Goal: Information Seeking & Learning: Find specific fact

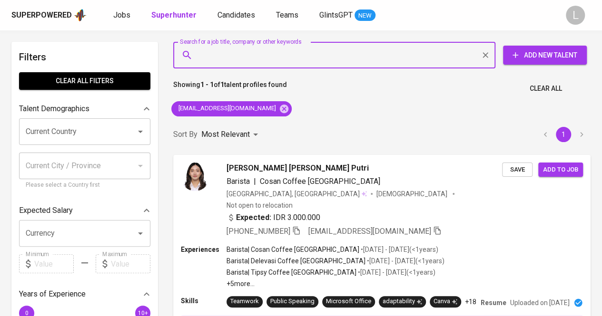
click at [269, 61] on input "Search for a job title, company or other keywords" at bounding box center [336, 55] width 280 height 18
paste input "[EMAIL_ADDRESS][DOMAIN_NAME]"
type input "[EMAIL_ADDRESS][DOMAIN_NAME]"
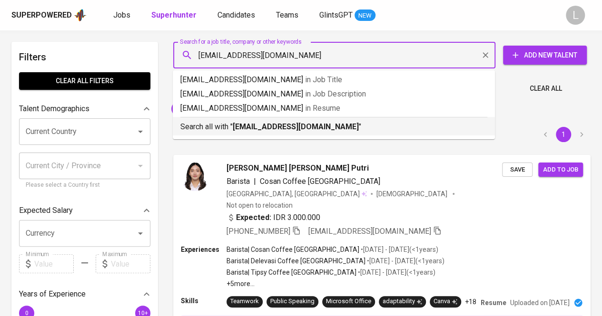
click at [255, 128] on b "[EMAIL_ADDRESS][DOMAIN_NAME]" at bounding box center [296, 126] width 126 height 9
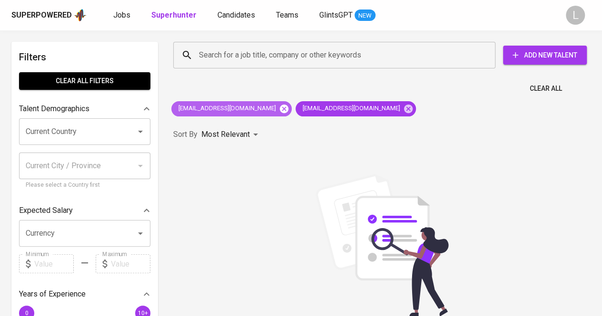
click at [279, 107] on icon at bounding box center [284, 109] width 10 height 10
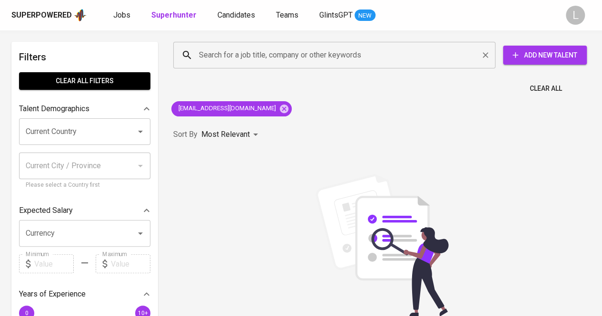
click at [305, 58] on input "Search for a job title, company or other keywords" at bounding box center [336, 55] width 280 height 18
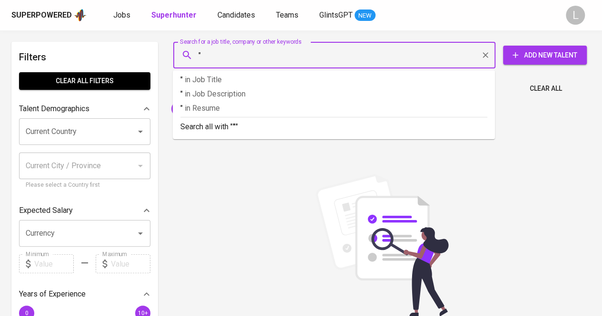
paste input "Fitra Febrian"
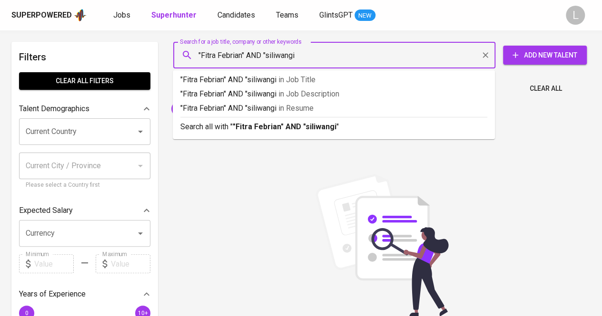
type input ""Fitra Febrian" AND "siliwangi""
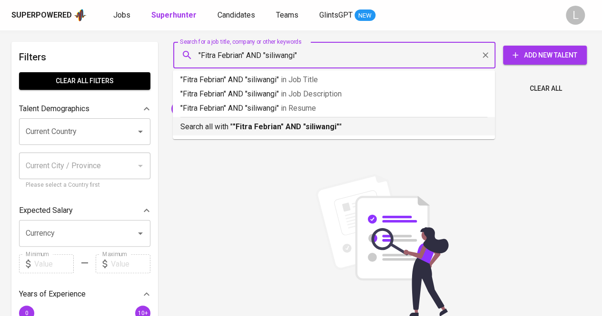
click at [313, 122] on p "Search all with " "Fitra Febrian" AND "siliwangi" "" at bounding box center [333, 126] width 307 height 11
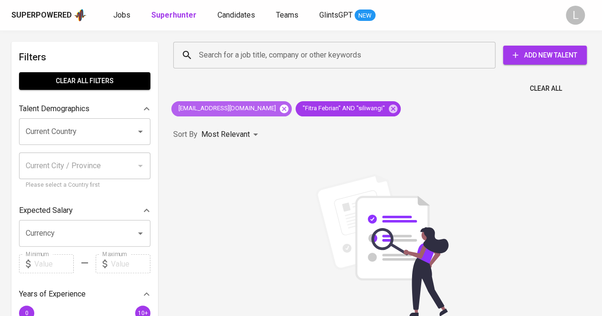
click at [280, 109] on icon at bounding box center [284, 108] width 9 height 9
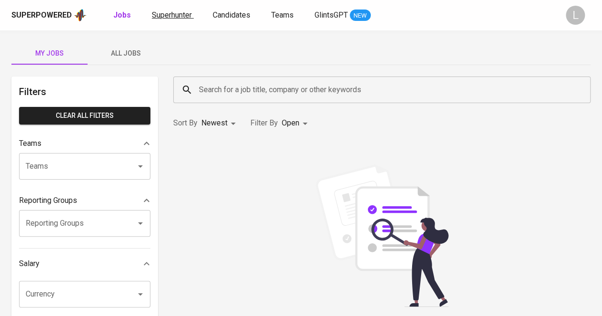
click at [168, 18] on span "Superhunter" at bounding box center [172, 14] width 40 height 9
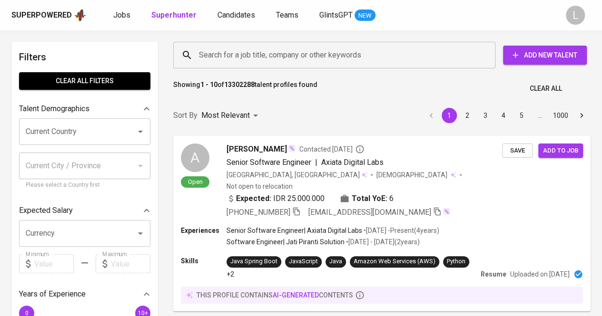
click at [266, 65] on div "Search for a job title, company or other keywords" at bounding box center [334, 55] width 322 height 27
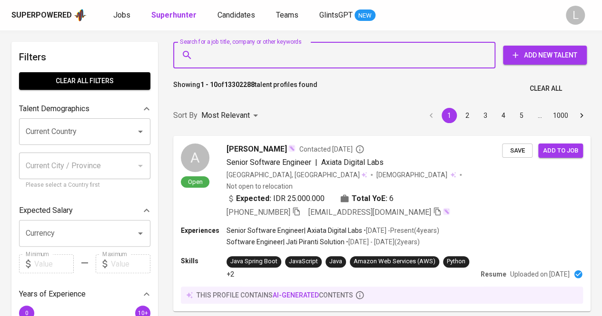
paste input "melibernadeth55@gmail.com"
type input "melibernadeth55@gmail.com"
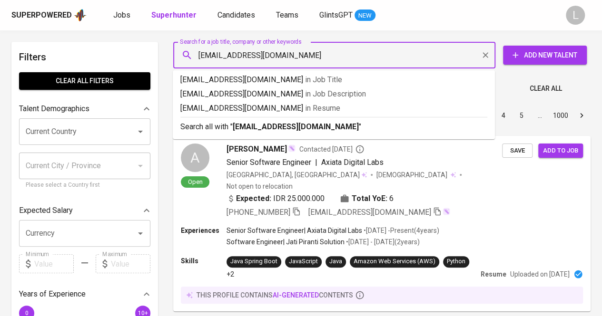
click at [266, 61] on input "melibernadeth55@gmail.com" at bounding box center [336, 55] width 280 height 18
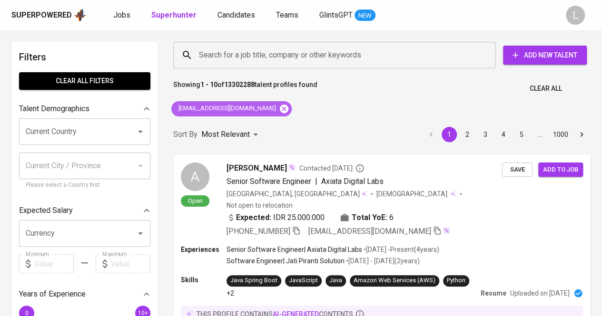
click at [280, 108] on icon at bounding box center [284, 108] width 9 height 9
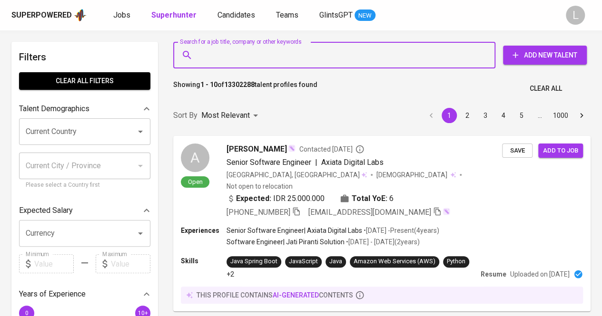
click at [280, 57] on input "Search for a job title, company or other keywords" at bounding box center [336, 55] width 280 height 18
paste input "melibernadeth55@gmail.com"
type input "melibernadeth55@gmail.com"
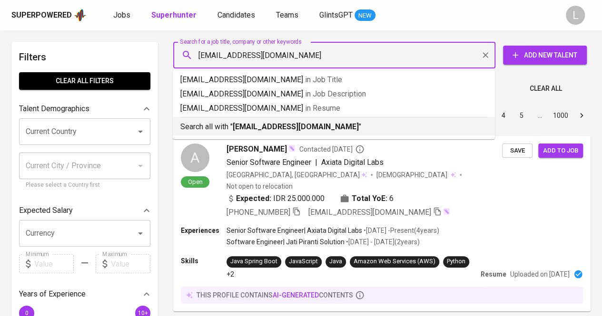
click at [294, 130] on b "melibernadeth55@gmail.com" at bounding box center [296, 126] width 126 height 9
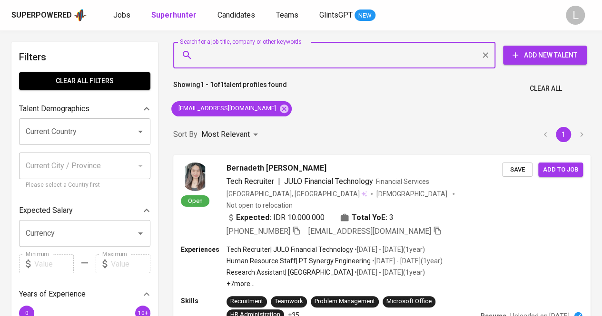
scroll to position [23, 0]
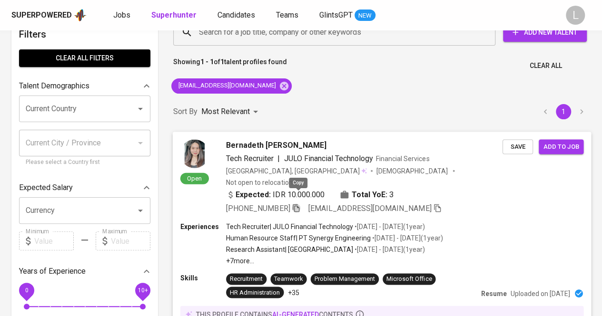
click at [298, 204] on icon "button" at bounding box center [295, 208] width 9 height 9
